Goal: Check status: Check status

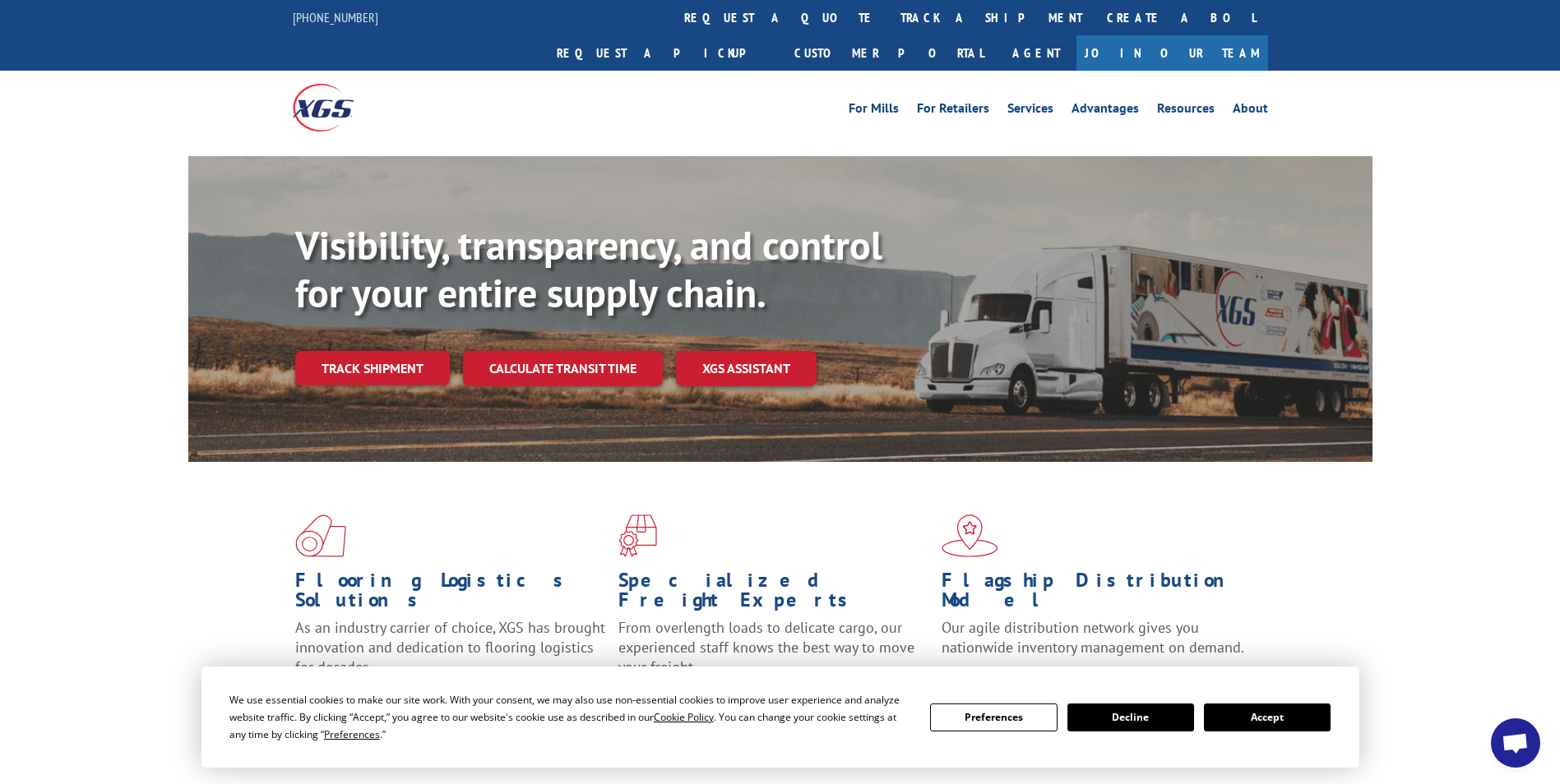
click at [1265, 717] on button "Accept" at bounding box center [1267, 717] width 127 height 28
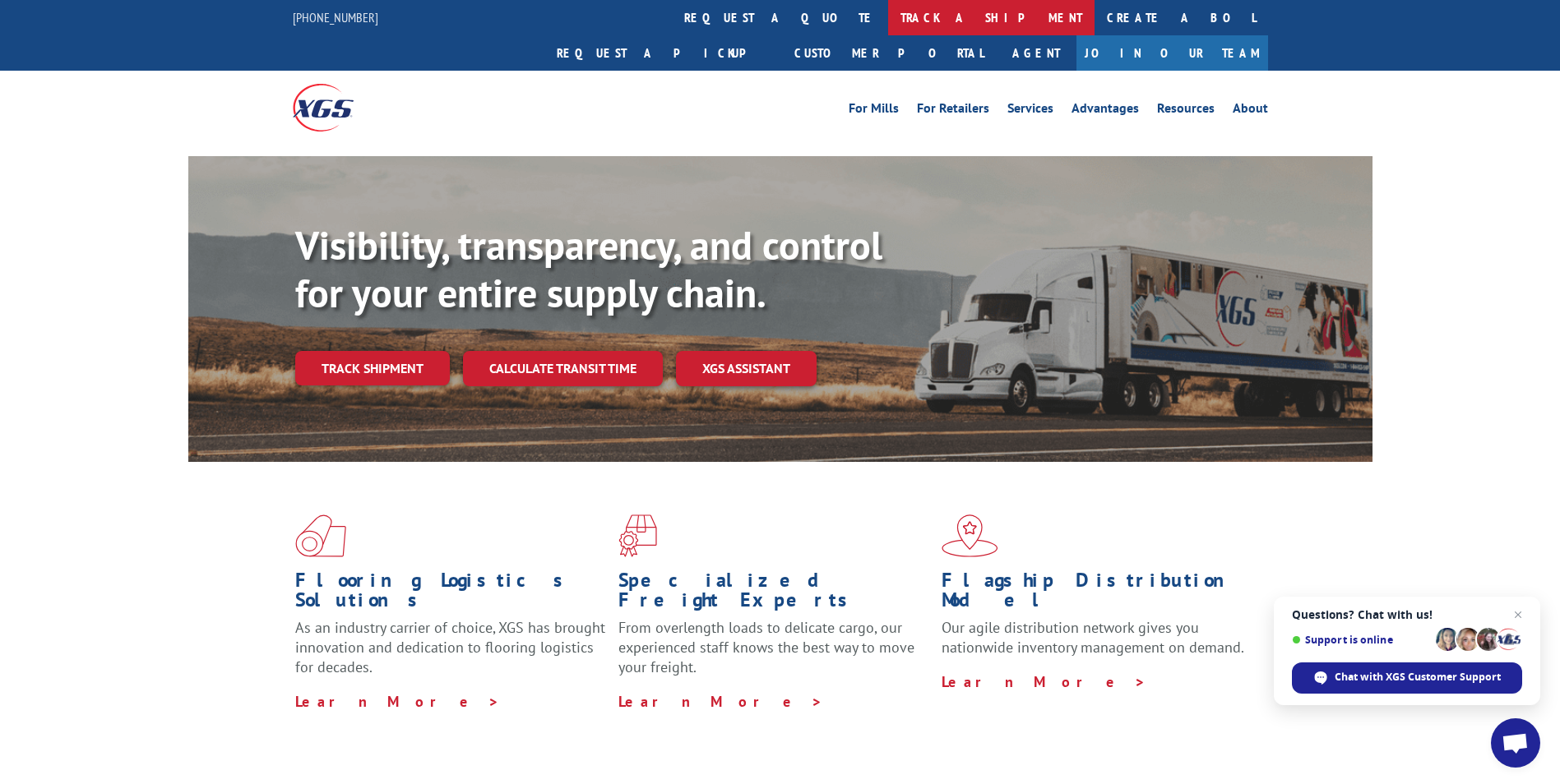
click at [888, 18] on link "track a shipment" at bounding box center [991, 18] width 207 height 35
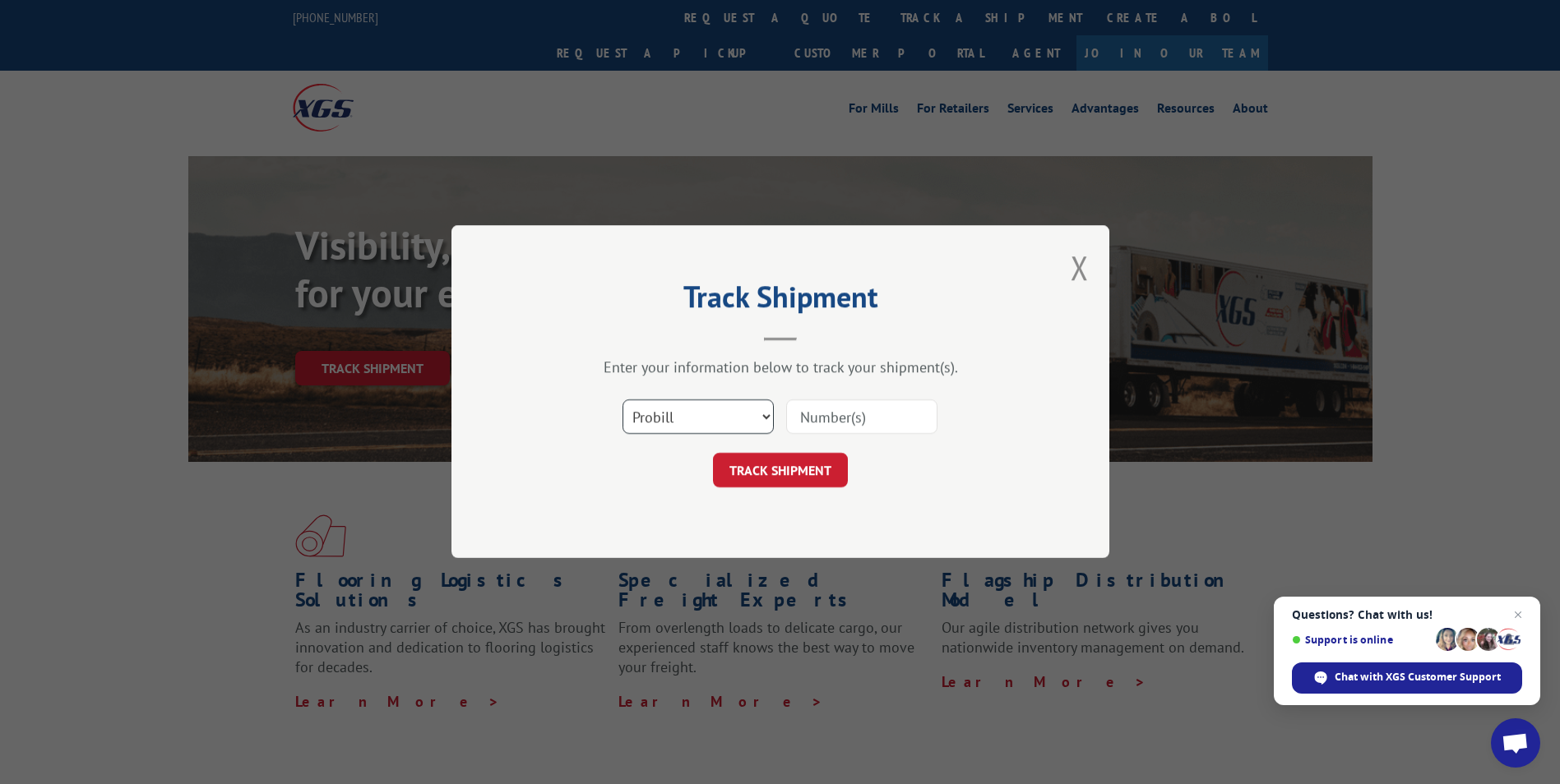
click at [668, 422] on select "Select category... Probill BOL PO" at bounding box center [698, 417] width 152 height 35
select select "bol"
click at [623, 400] on select "Select category... Probill BOL PO" at bounding box center [698, 417] width 152 height 35
click at [830, 422] on input at bounding box center [862, 417] width 152 height 35
paste input "7080780"
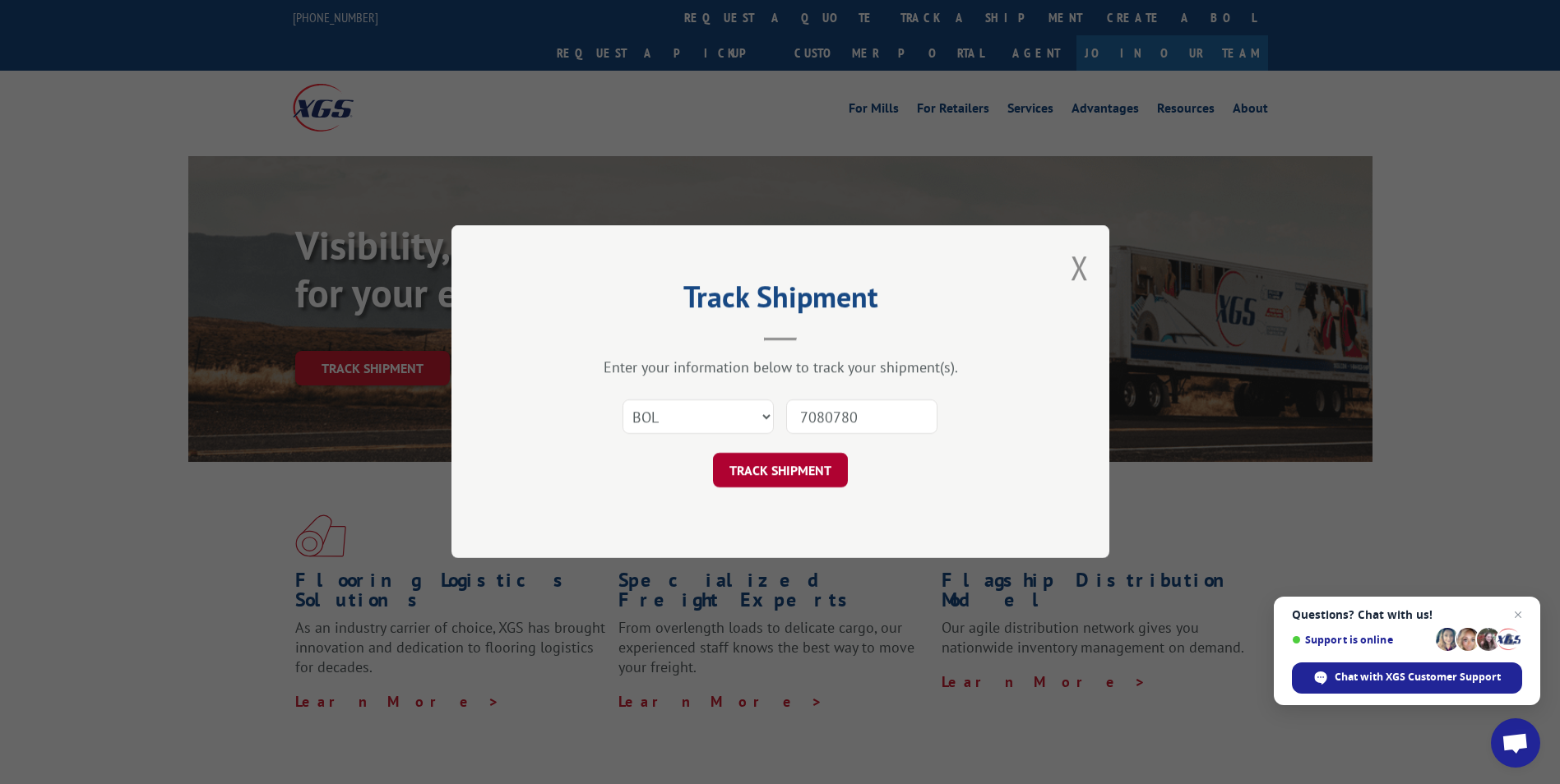
type input "7080780"
click at [768, 462] on button "TRACK SHIPMENT" at bounding box center [781, 471] width 135 height 35
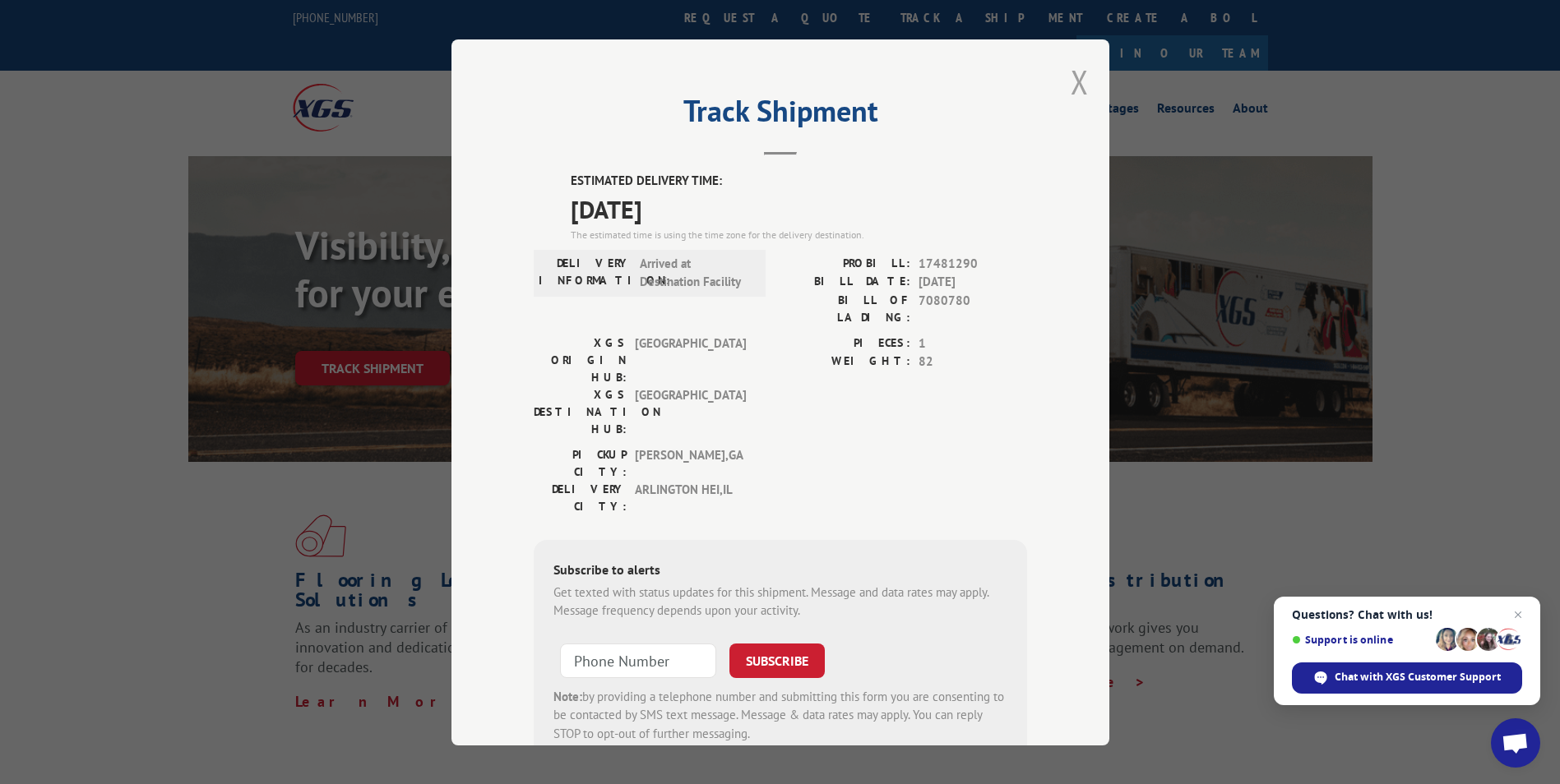
click at [1071, 77] on button "Close modal" at bounding box center [1080, 82] width 18 height 43
